Goal: Manage account settings

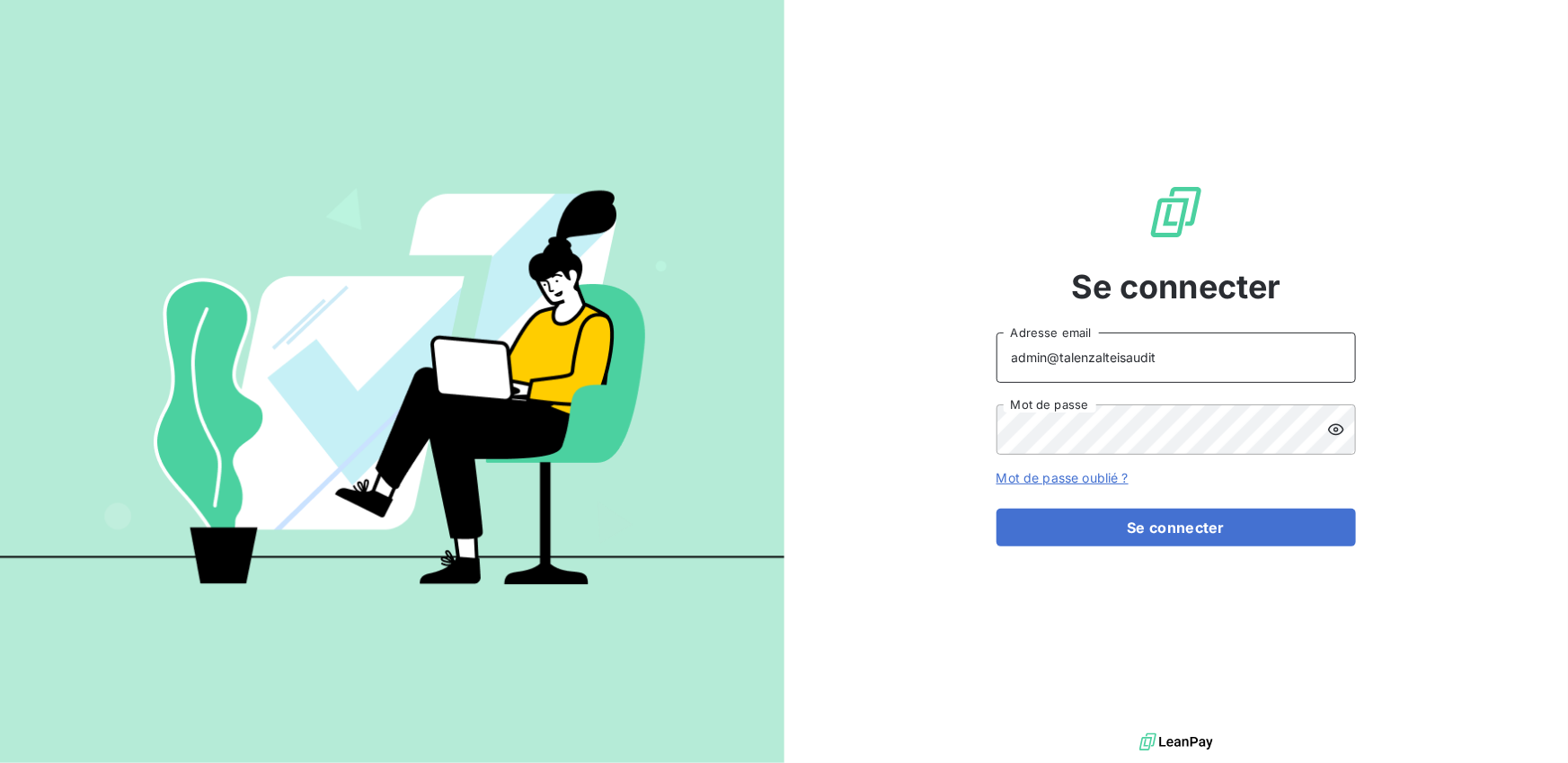
click at [1175, 361] on input "admin@talenzalteisaudit" at bounding box center [1176, 358] width 360 height 50
type input "admin@actasas"
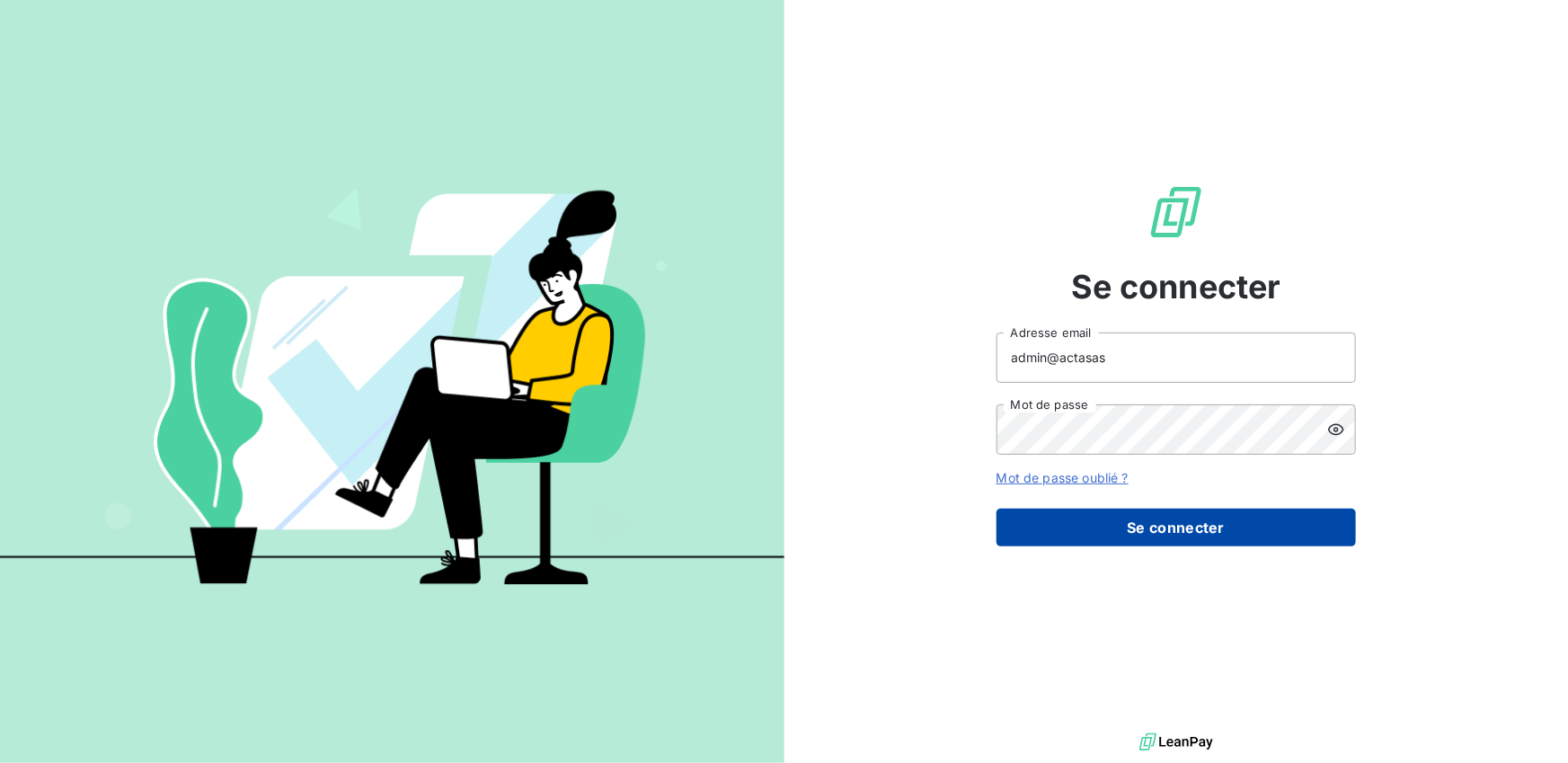
click at [1157, 519] on button "Se connecter" at bounding box center [1176, 528] width 360 height 38
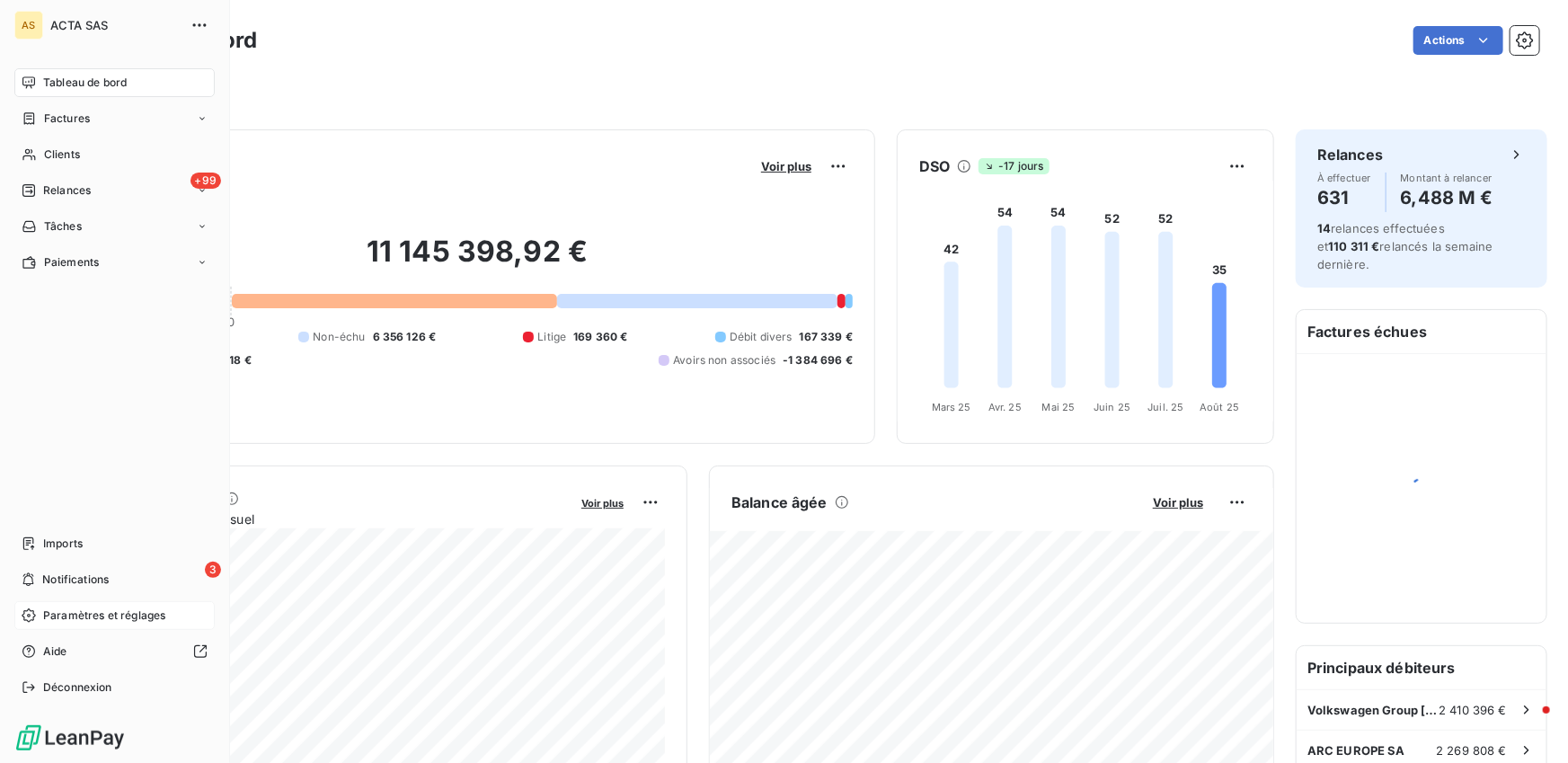
click at [81, 621] on span "Paramètres et réglages" at bounding box center [105, 615] width 122 height 16
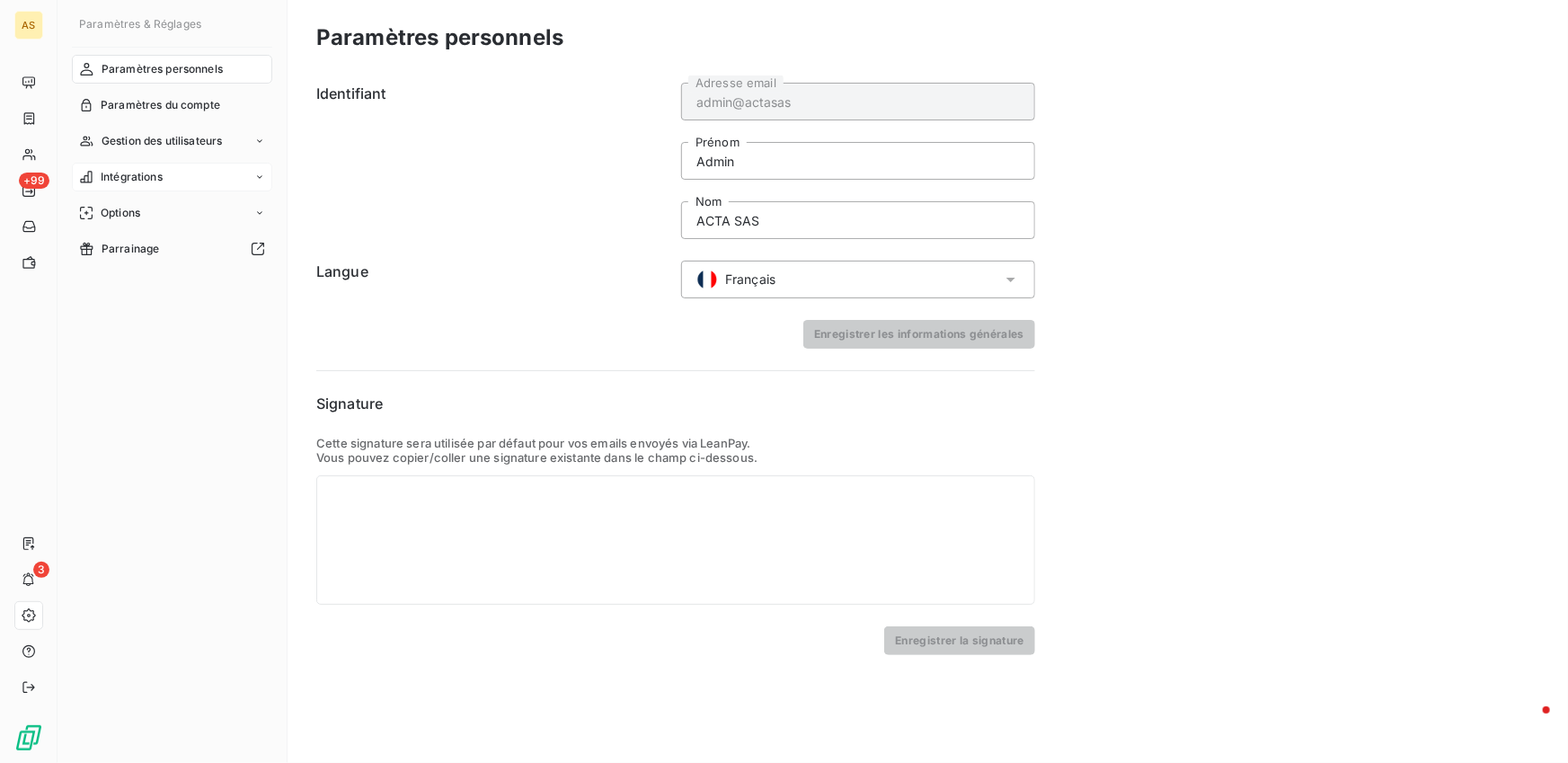
click at [158, 184] on span "Intégrations" at bounding box center [132, 176] width 62 height 16
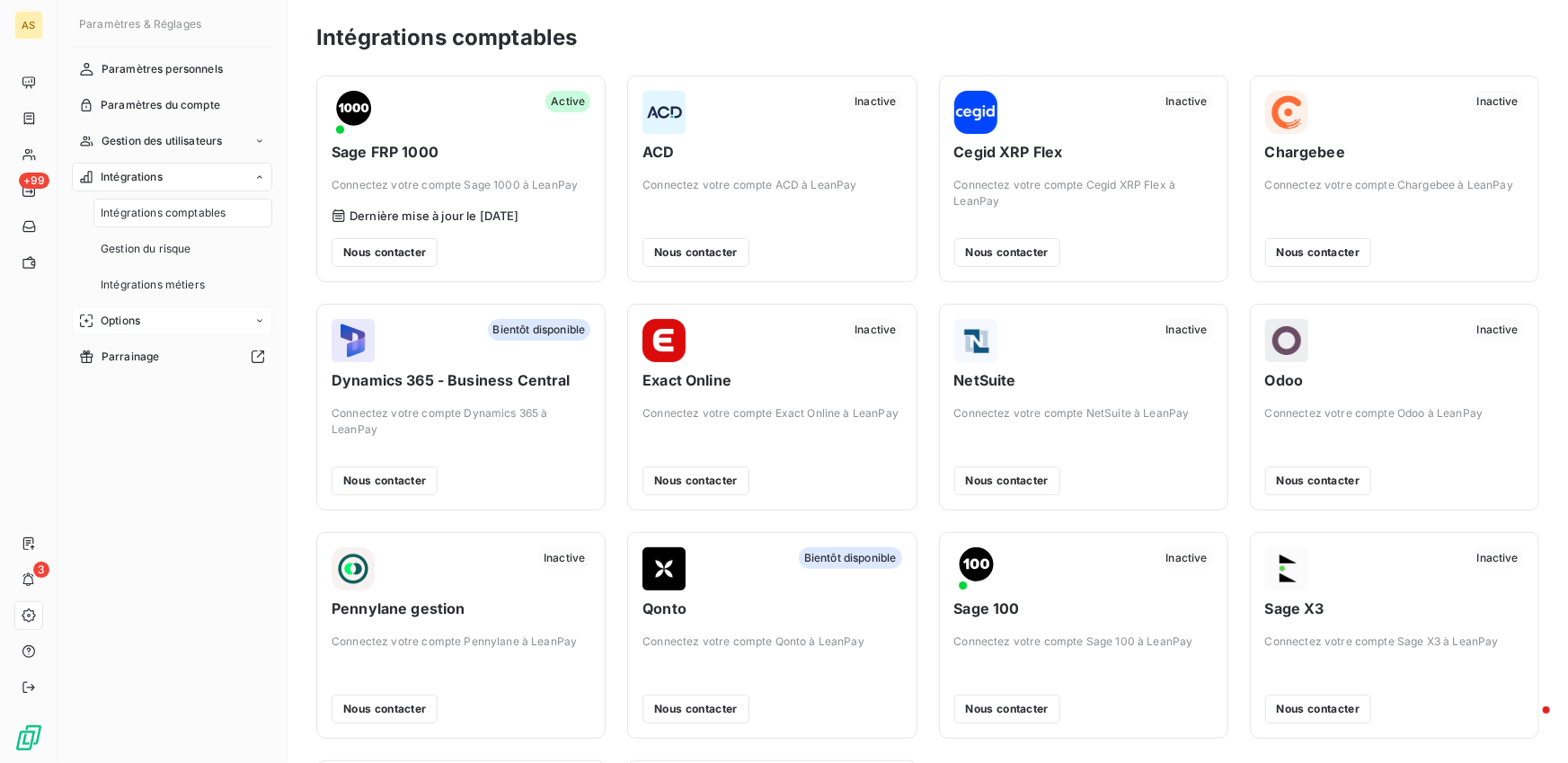
click at [136, 312] on span "Options" at bounding box center [120, 320] width 40 height 16
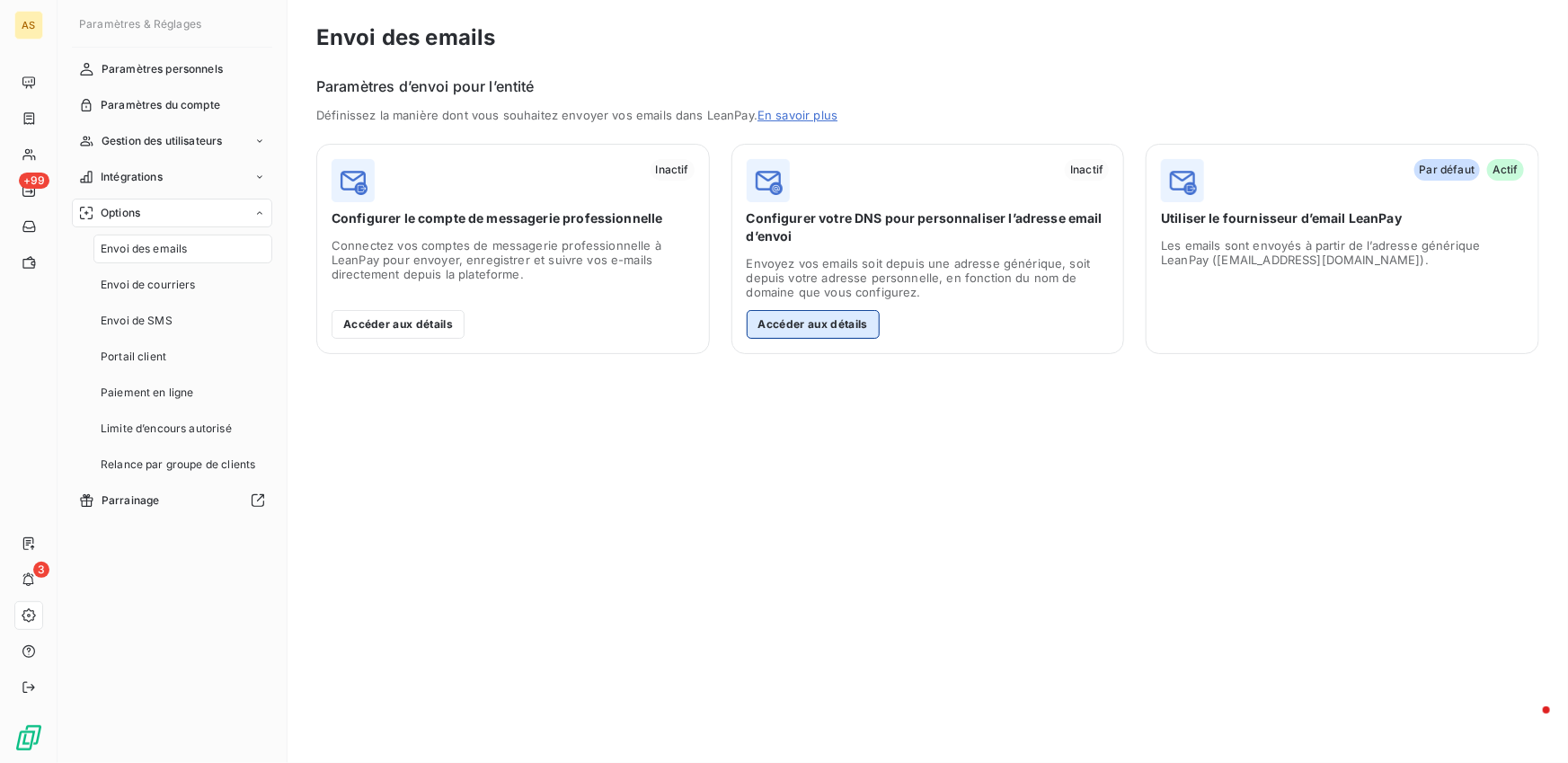
click at [849, 322] on button "Accéder aux détails" at bounding box center [813, 324] width 133 height 29
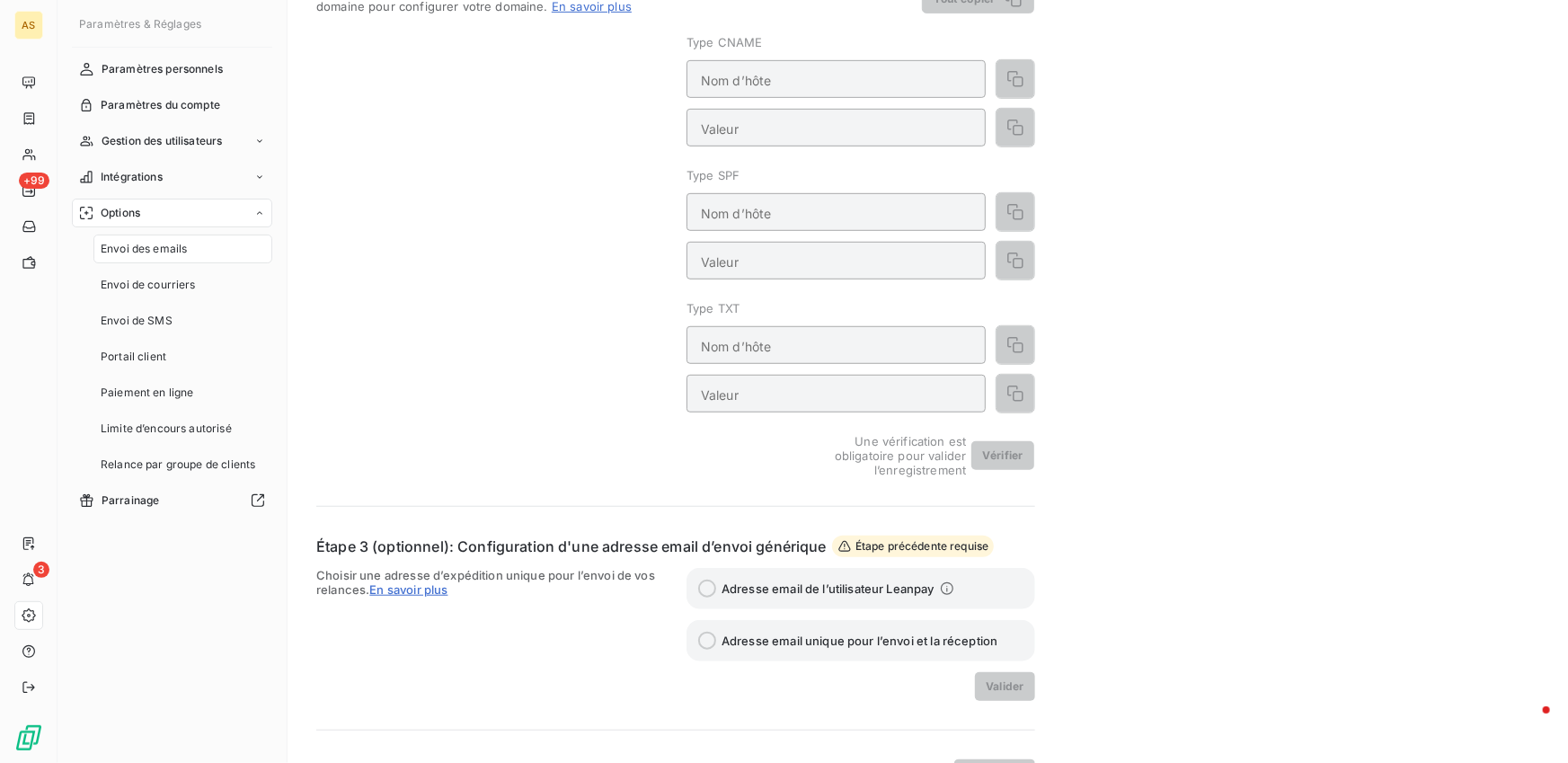
scroll to position [478, 0]
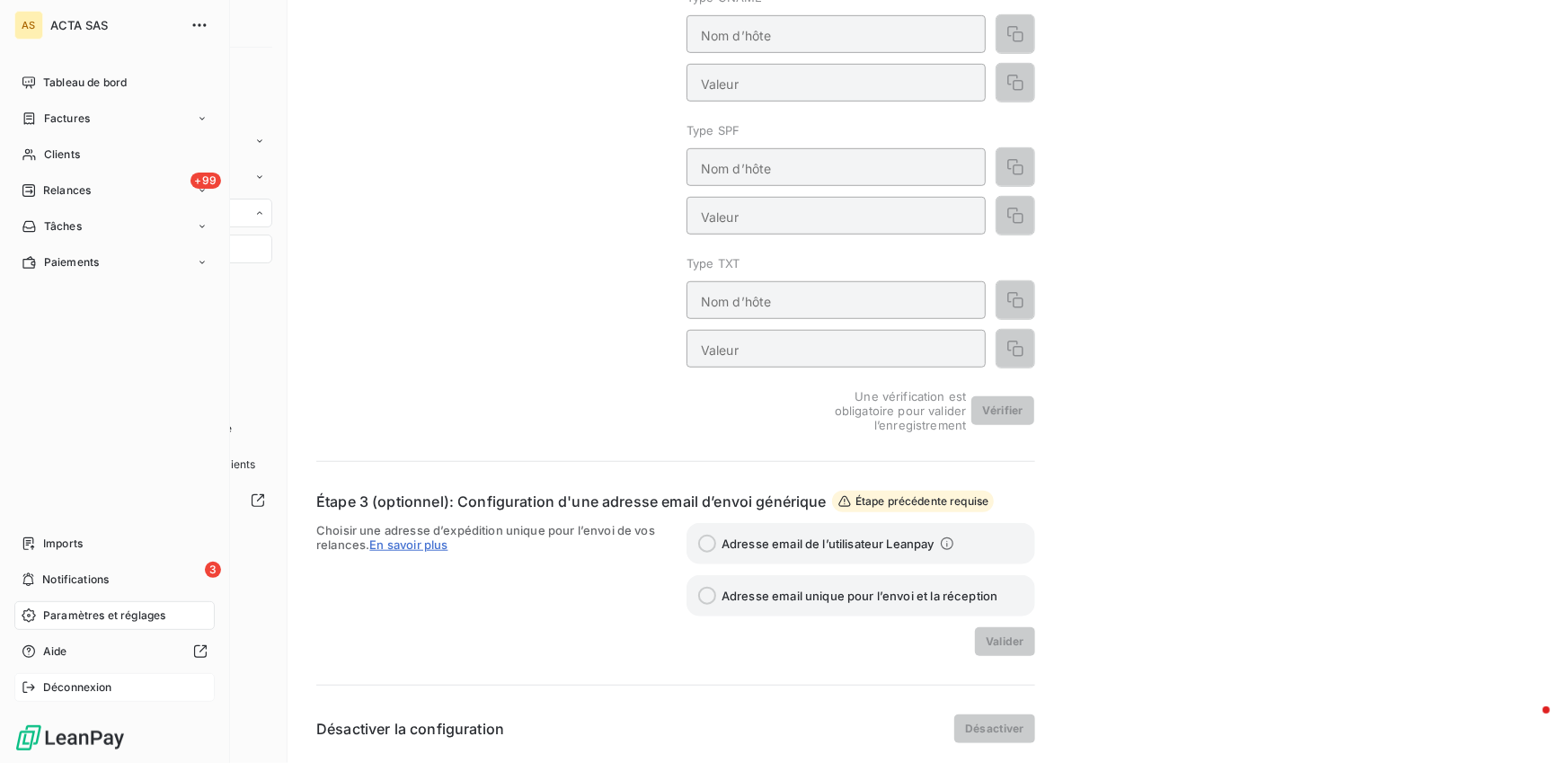
click at [33, 691] on icon at bounding box center [29, 688] width 15 height 15
